Goal: Information Seeking & Learning: Learn about a topic

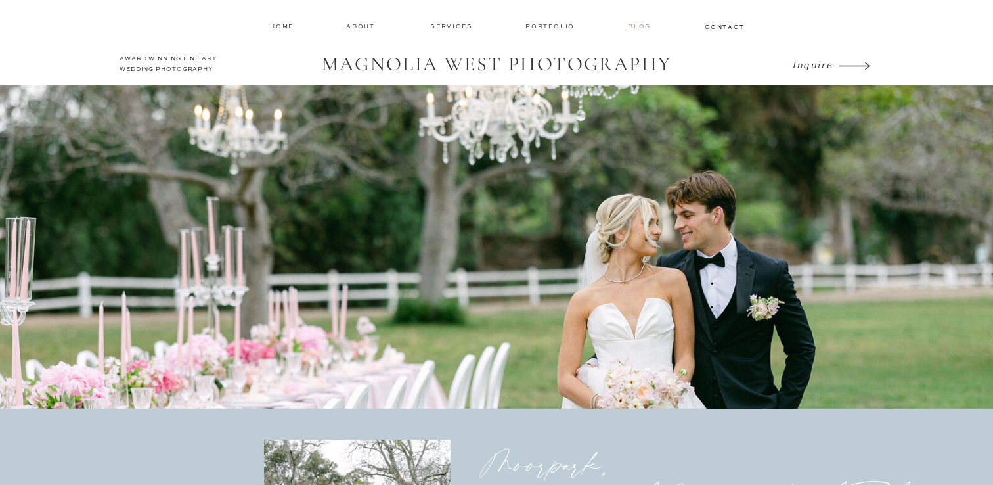
click at [638, 30] on nav "Blog" at bounding box center [641, 26] width 26 height 9
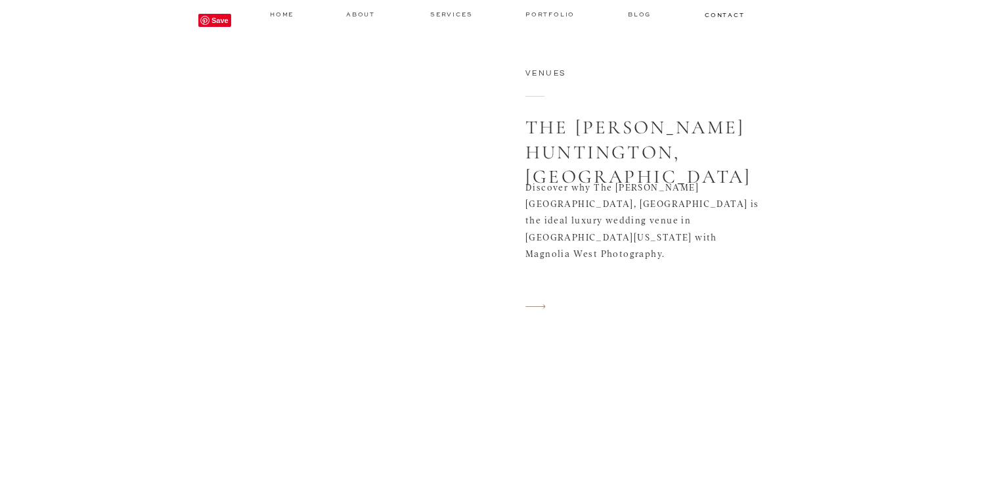
scroll to position [4518, 0]
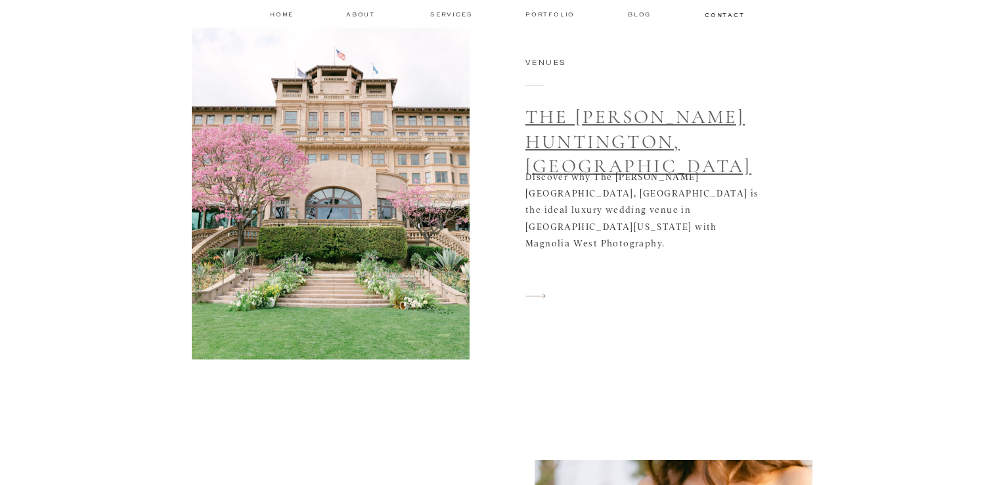
click at [640, 131] on link "The Langham Huntington, Pasadena" at bounding box center [638, 141] width 226 height 72
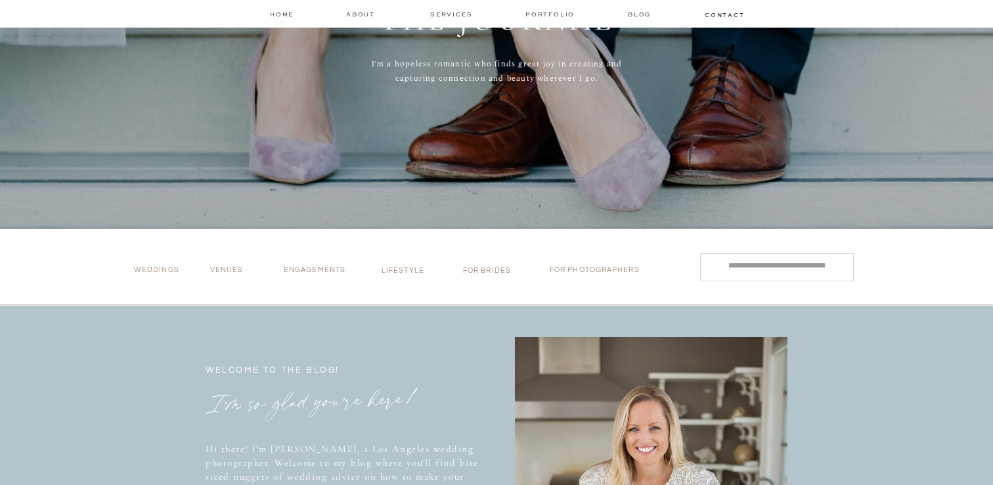
scroll to position [300, 0]
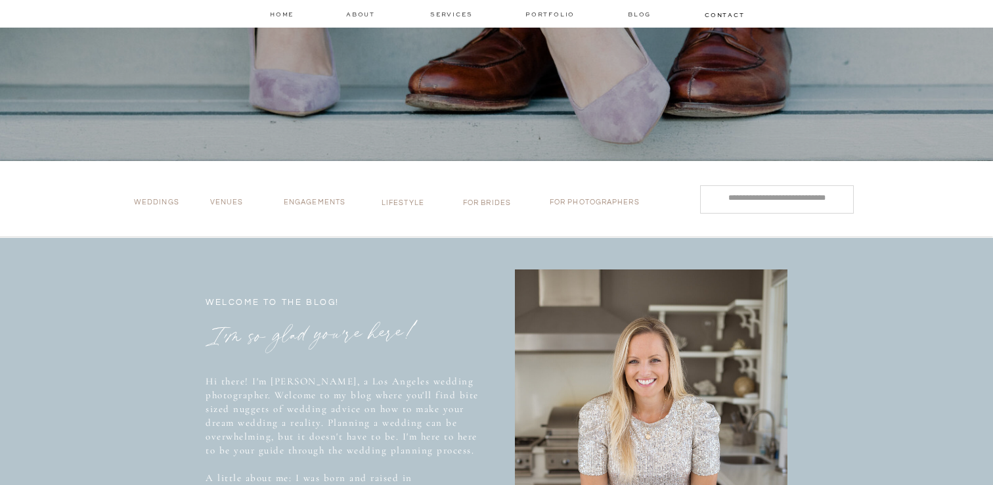
click at [499, 202] on p "for brides" at bounding box center [489, 205] width 52 height 14
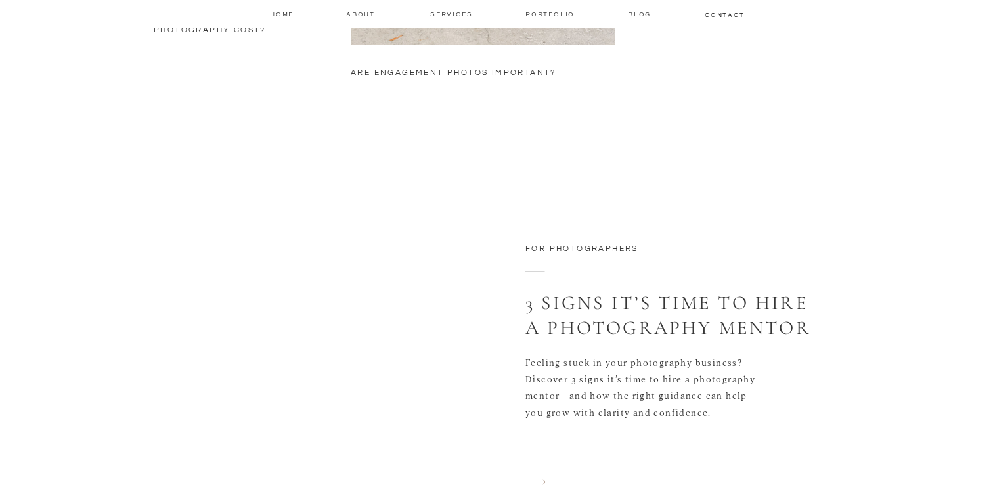
scroll to position [873, 0]
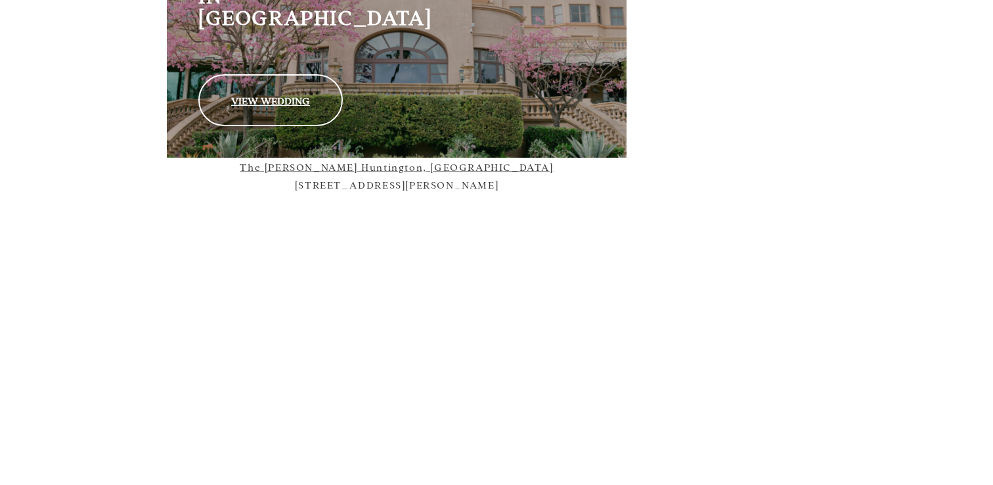
scroll to position [2278, 0]
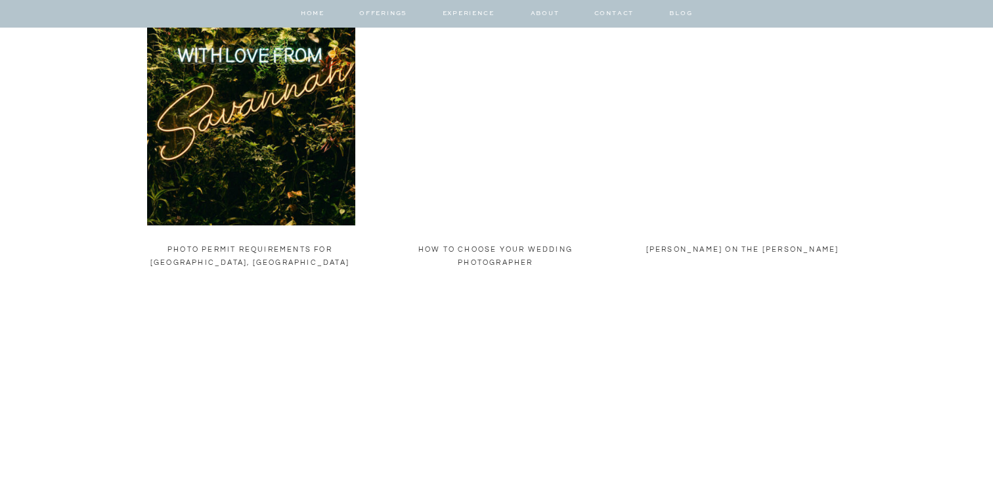
scroll to position [1348, 0]
